Goal: Navigation & Orientation: Find specific page/section

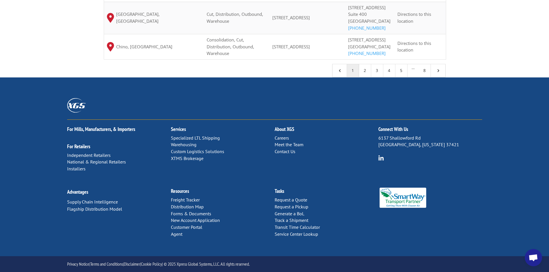
scroll to position [625, 0]
click at [292, 235] on link "Service Center Lookup" at bounding box center [297, 234] width 44 height 6
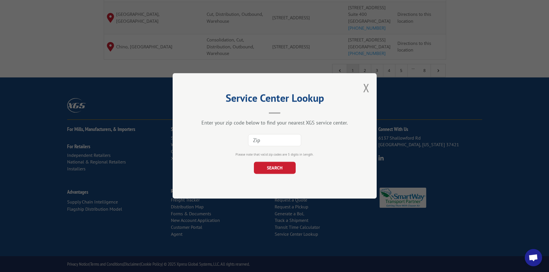
paste input "81435"
type input "81435"
click at [276, 163] on button "SEARCH" at bounding box center [275, 168] width 42 height 12
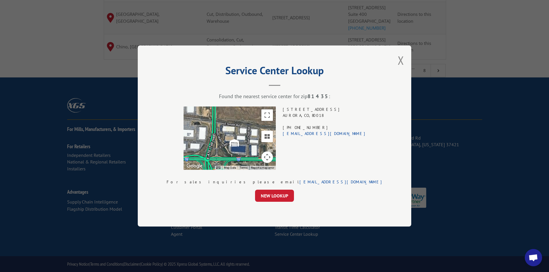
click at [329, 112] on div "[STREET_ADDRESS] (303) 307-9489 [EMAIL_ADDRESS][DOMAIN_NAME]" at bounding box center [324, 138] width 83 height 63
drag, startPoint x: 329, startPoint y: 112, endPoint x: 330, endPoint y: 117, distance: 4.4
click at [330, 117] on div "[STREET_ADDRESS] (303) 307-9489 [EMAIL_ADDRESS][DOMAIN_NAME]" at bounding box center [324, 138] width 83 height 63
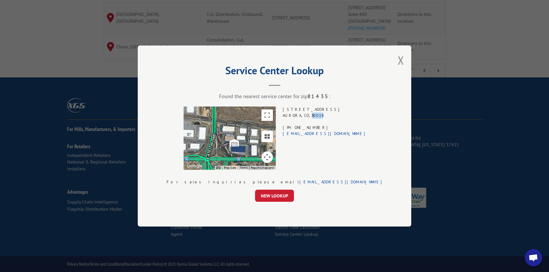
click at [330, 117] on div "[STREET_ADDRESS] (303) 307-9489 [EMAIL_ADDRESS][DOMAIN_NAME]" at bounding box center [324, 138] width 83 height 63
click at [325, 108] on div "[STREET_ADDRESS] (303) 307-9489 [EMAIL_ADDRESS][DOMAIN_NAME]" at bounding box center [324, 138] width 83 height 63
click at [325, 109] on div "[STREET_ADDRESS] (303) 307-9489 [EMAIL_ADDRESS][DOMAIN_NAME]" at bounding box center [324, 138] width 83 height 63
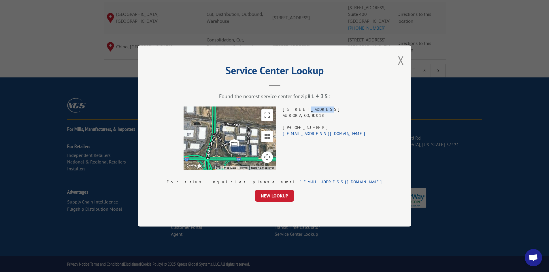
click at [325, 109] on div "[STREET_ADDRESS] (303) 307-9489 [EMAIL_ADDRESS][DOMAIN_NAME]" at bounding box center [324, 138] width 83 height 63
drag, startPoint x: 325, startPoint y: 109, endPoint x: 325, endPoint y: 113, distance: 3.7
click at [325, 113] on div "[STREET_ADDRESS] (303) 307-9489 [EMAIL_ADDRESS][DOMAIN_NAME]" at bounding box center [324, 138] width 83 height 63
